Goal: Task Accomplishment & Management: Use online tool/utility

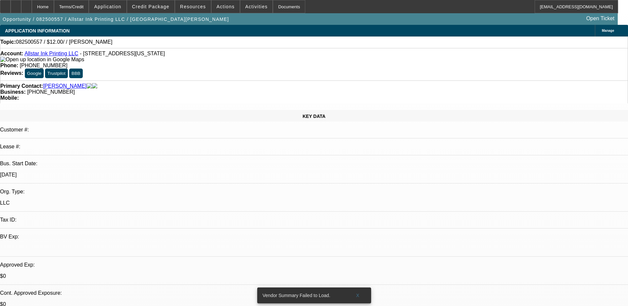
select select "0"
select select "2"
select select "0.1"
select select "4"
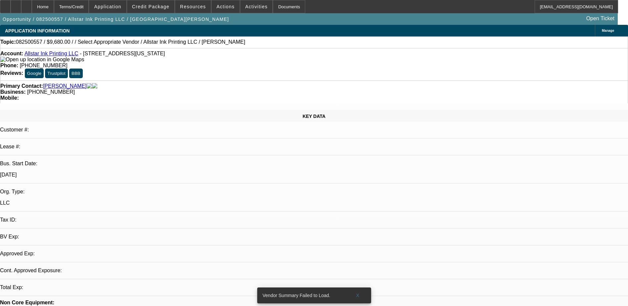
select select "0"
select select "2"
select select "0.1"
select select "1"
select select "2"
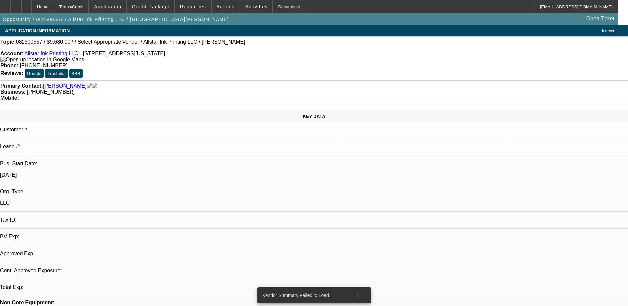
select select "4"
drag, startPoint x: 212, startPoint y: 42, endPoint x: 175, endPoint y: 42, distance: 37.8
click at [175, 42] on div "Topic: 082500557 / $9,680.00 / / Select Appropriate Vendor / Allstar Ink Printi…" at bounding box center [314, 42] width 628 height 6
copy span "[PERSON_NAME]"
click at [161, 58] on div "Account: Allstar Ink Printing LLC - 1301 N 7th St, Kansas City, KS 66101" at bounding box center [314, 57] width 628 height 12
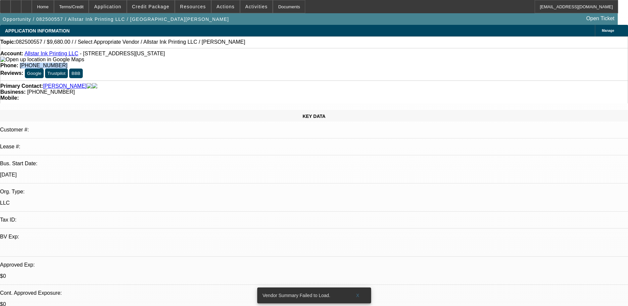
drag, startPoint x: 263, startPoint y: 55, endPoint x: 230, endPoint y: 53, distance: 32.9
click at [230, 63] on div "Phone: (913) 231-6614" at bounding box center [314, 66] width 628 height 6
drag, startPoint x: 230, startPoint y: 53, endPoint x: 255, endPoint y: 53, distance: 25.5
copy span "[PHONE_NUMBER]"
click at [121, 5] on span "Application" at bounding box center [107, 6] width 27 height 5
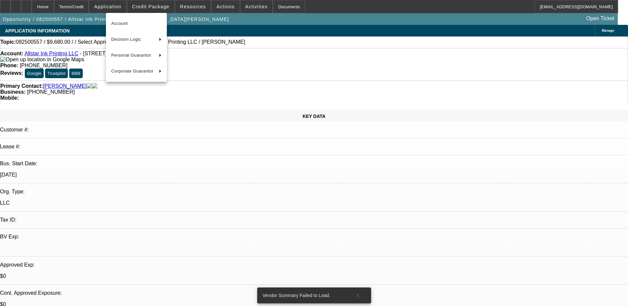
click at [147, 4] on div at bounding box center [314, 153] width 628 height 306
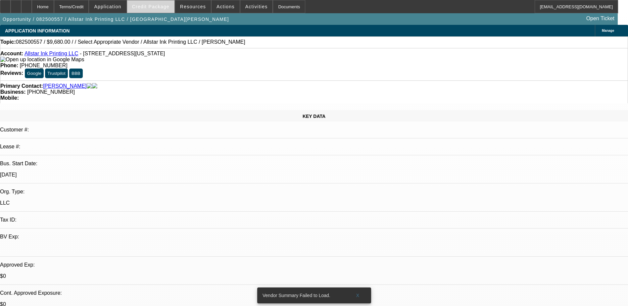
click at [155, 8] on span "Credit Package" at bounding box center [150, 6] width 37 height 5
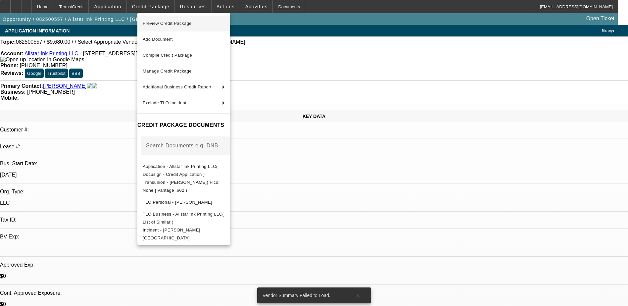
click at [197, 20] on span "Preview Credit Package" at bounding box center [184, 24] width 82 height 8
